Goal: Task Accomplishment & Management: Manage account settings

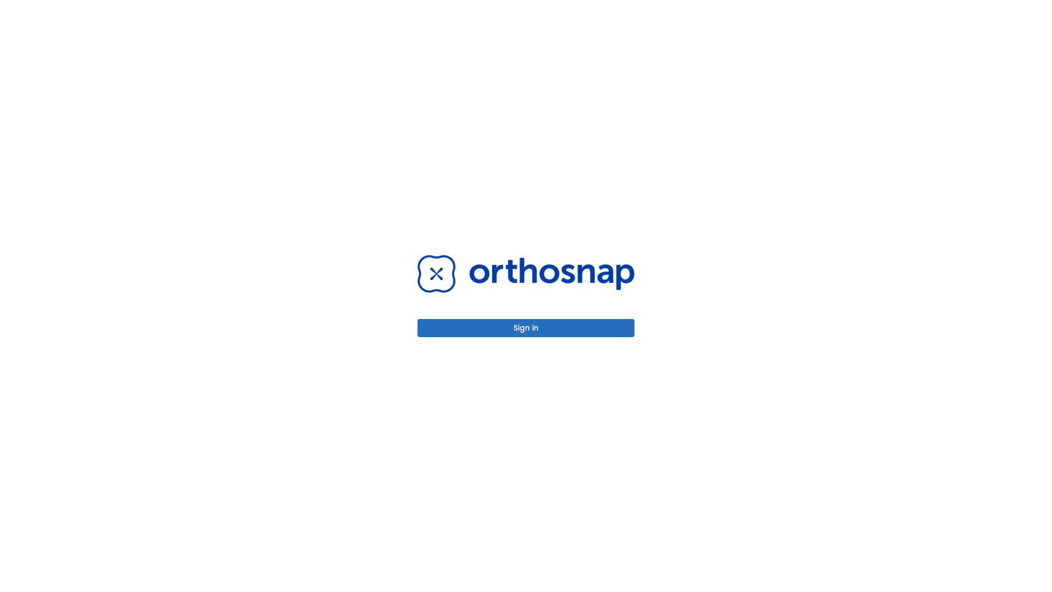
click at [526, 328] on button "Sign in" at bounding box center [525, 328] width 217 height 18
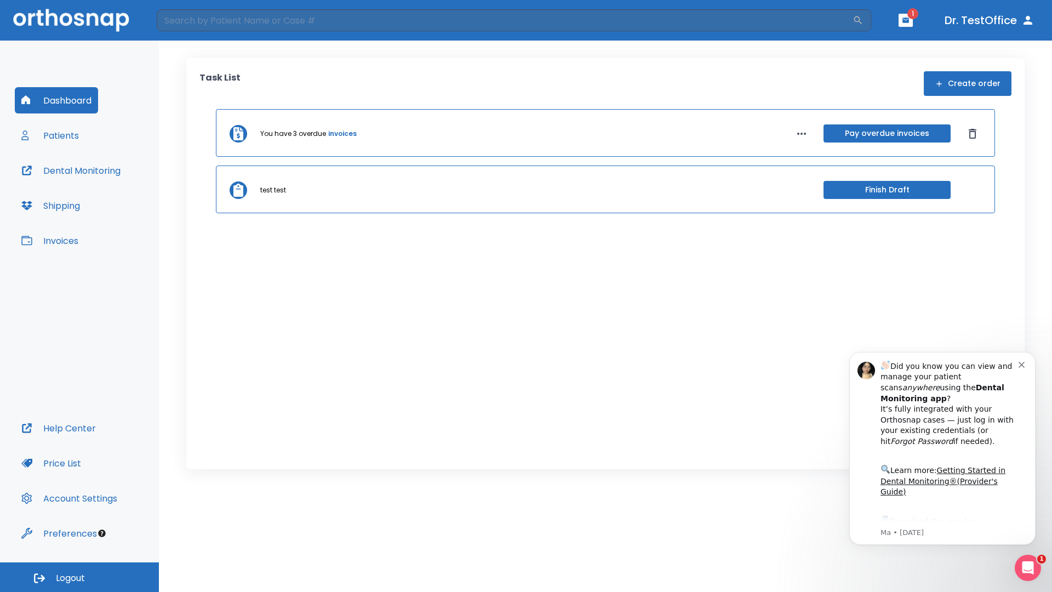
click at [79, 577] on span "Logout" at bounding box center [70, 578] width 29 height 12
